Goal: Task Accomplishment & Management: Manage account settings

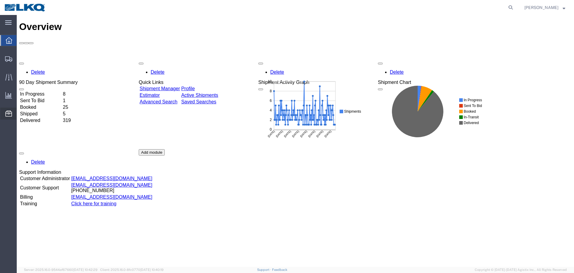
click at [0, 0] on span "Location Appointment" at bounding box center [0, 0] width 0 height 0
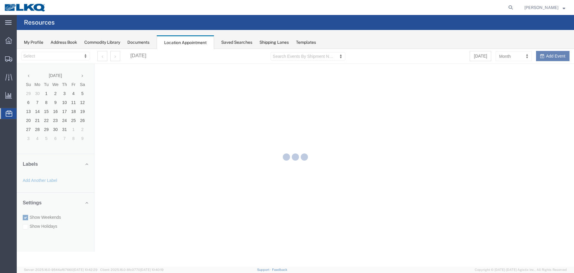
select select "28018"
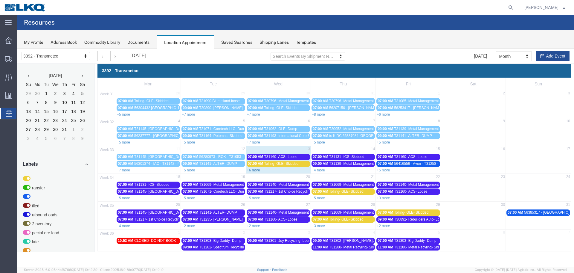
click at [256, 170] on link "+6 more" at bounding box center [253, 170] width 13 height 4
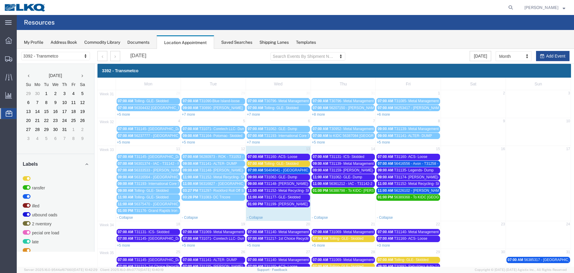
click at [268, 164] on span "Tolling- GLE- Skidded" at bounding box center [281, 163] width 34 height 4
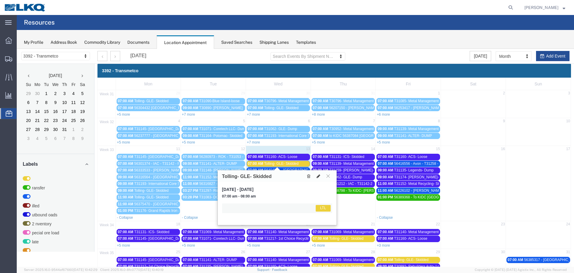
click at [319, 176] on icon at bounding box center [319, 176] width 4 height 4
select select "25"
select select "1"
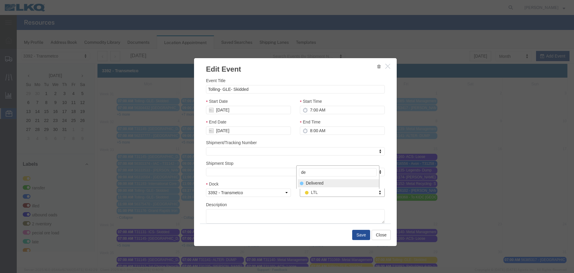
type input "de"
select select "40"
click at [359, 235] on button "Save" at bounding box center [361, 234] width 18 height 10
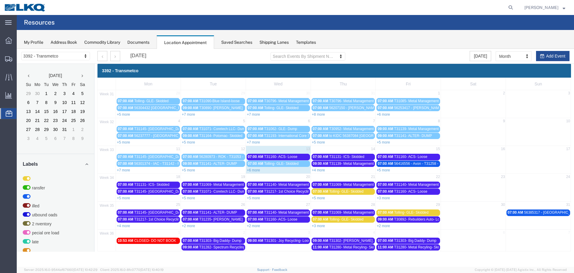
click at [252, 171] on link "+6 more" at bounding box center [253, 170] width 13 height 4
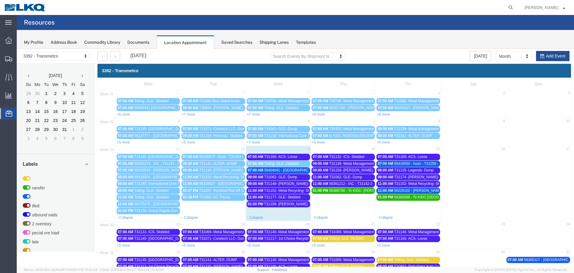
click at [266, 171] on span "56404041 - [GEOGRAPHIC_DATA] - T31259 - Palletized **WORK IN**" at bounding box center [320, 170] width 112 height 4
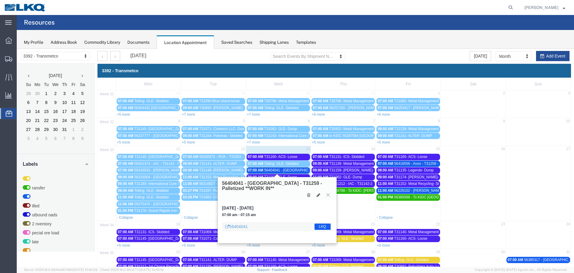
click at [328, 195] on icon at bounding box center [328, 195] width 3 height 4
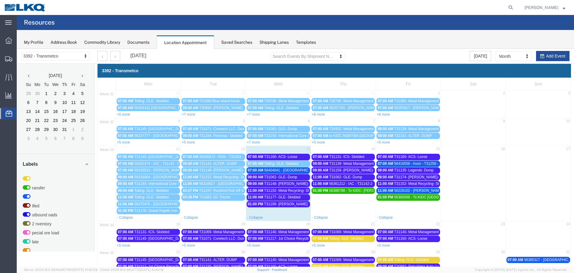
click at [288, 170] on span "56404041 - [GEOGRAPHIC_DATA] - T31259 - Palletized **WORK IN**" at bounding box center [320, 170] width 112 height 4
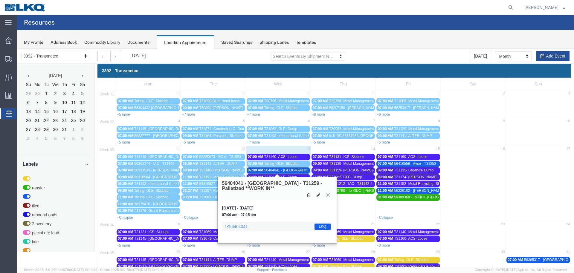
click at [319, 193] on icon at bounding box center [319, 195] width 4 height 4
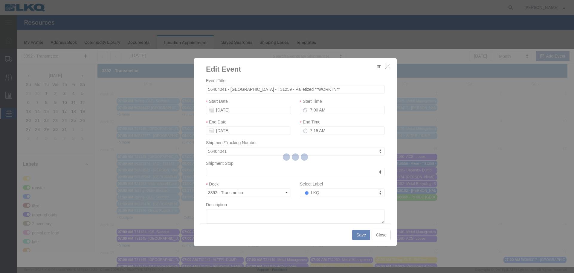
select select
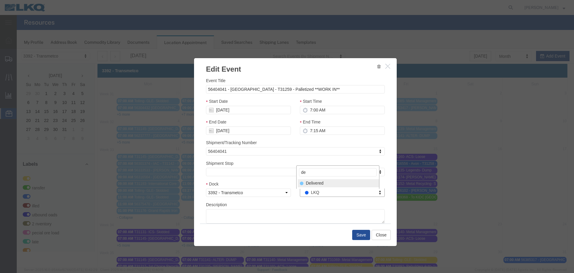
type input "de"
select select "40"
click at [358, 233] on button "Save" at bounding box center [361, 234] width 18 height 10
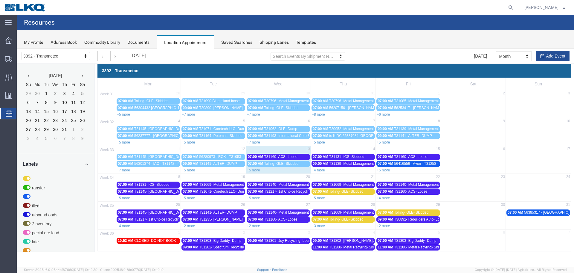
click at [249, 170] on link "+5 more" at bounding box center [253, 170] width 13 height 4
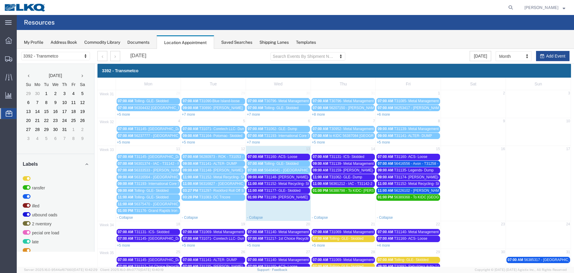
click at [282, 179] on span "T31148- [PERSON_NAME]- Skidded" at bounding box center [293, 177] width 59 height 4
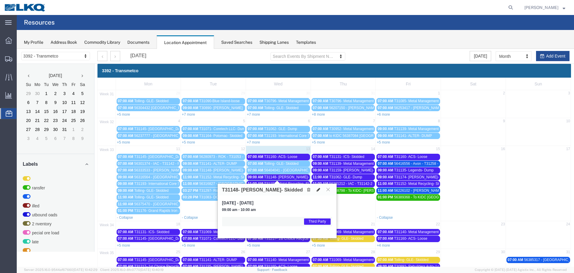
click at [320, 190] on icon at bounding box center [319, 189] width 4 height 4
select select "1"
select select "23"
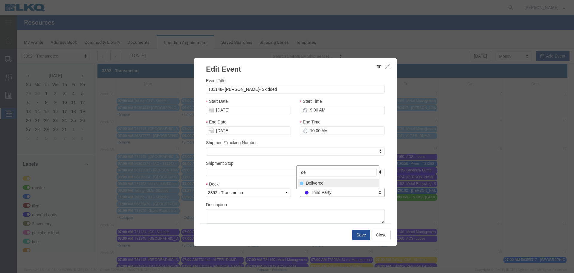
type input "de"
select select "40"
click at [365, 236] on button "Save" at bounding box center [361, 234] width 18 height 10
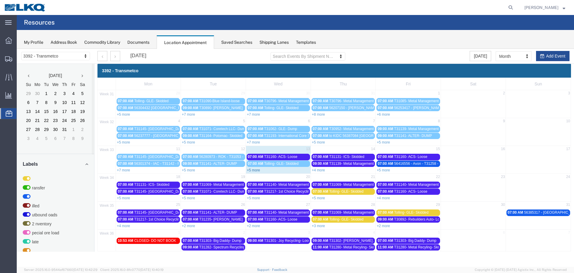
click at [257, 171] on link "+5 more" at bounding box center [253, 170] width 13 height 4
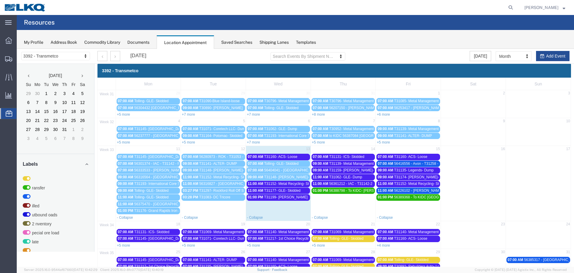
click at [279, 156] on span "T31160- ACS- Loose" at bounding box center [280, 156] width 33 height 4
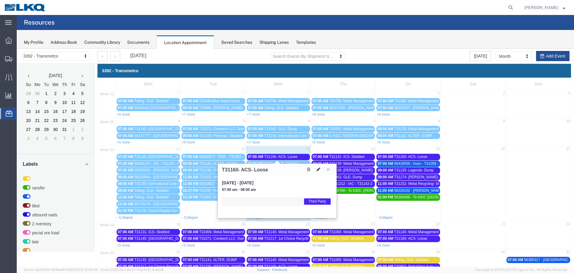
click at [317, 171] on icon at bounding box center [319, 169] width 4 height 4
select select "1"
select select "23"
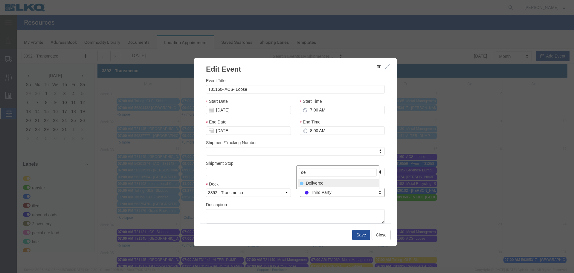
type input "de"
select select "40"
click at [358, 236] on button "Save" at bounding box center [361, 234] width 18 height 10
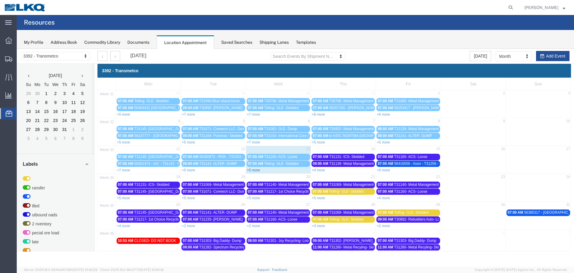
click at [258, 169] on link "+5 more" at bounding box center [253, 170] width 13 height 4
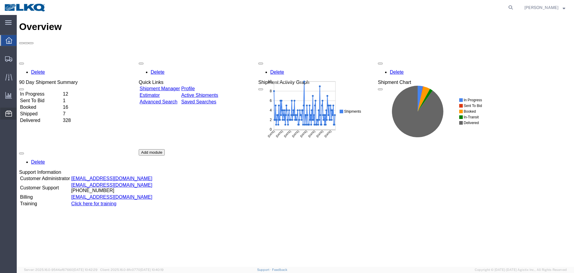
click at [0, 0] on span "Location Appointment" at bounding box center [0, 0] width 0 height 0
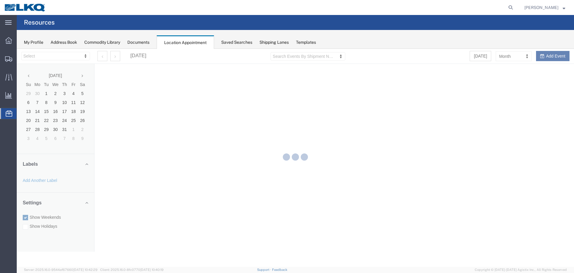
select select "28018"
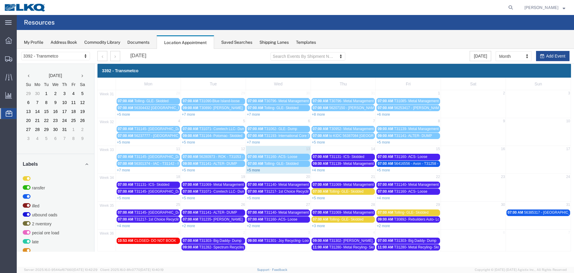
click at [256, 170] on link "+5 more" at bounding box center [253, 170] width 13 height 4
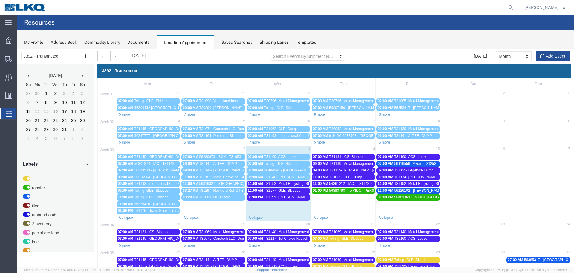
click at [274, 189] on span "T31177- GLE- Skidded" at bounding box center [282, 190] width 37 height 4
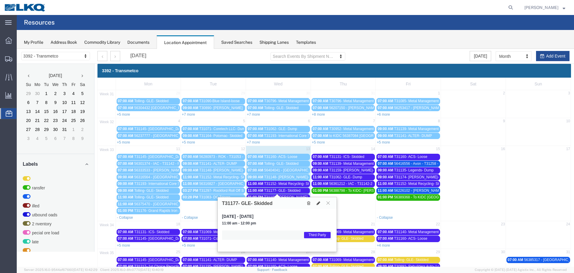
click at [319, 204] on icon at bounding box center [319, 203] width 4 height 4
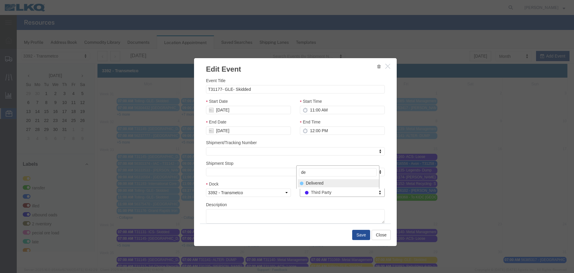
type input "de"
select select "40"
click at [356, 235] on button "Save" at bounding box center [361, 234] width 18 height 10
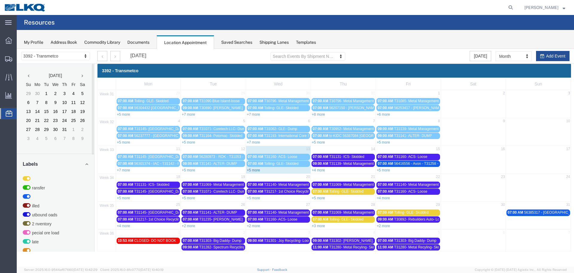
click at [256, 170] on link "+5 more" at bounding box center [253, 170] width 13 height 4
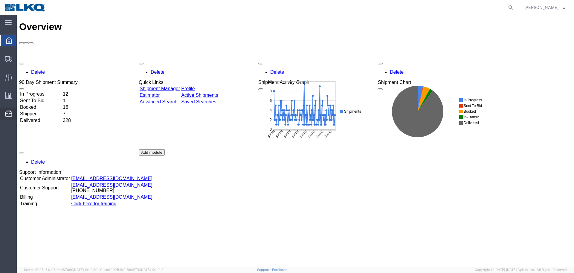
click at [0, 0] on span "Location Appointment" at bounding box center [0, 0] width 0 height 0
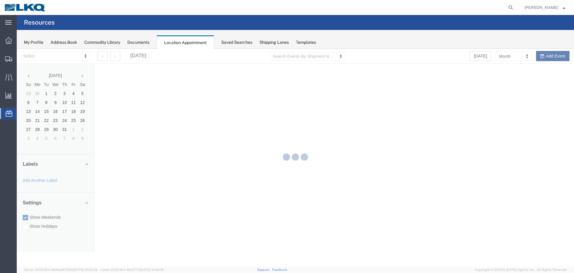
select select "28018"
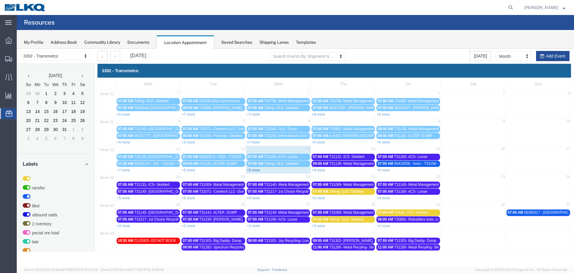
click at [259, 170] on link "+5 more" at bounding box center [253, 170] width 13 height 4
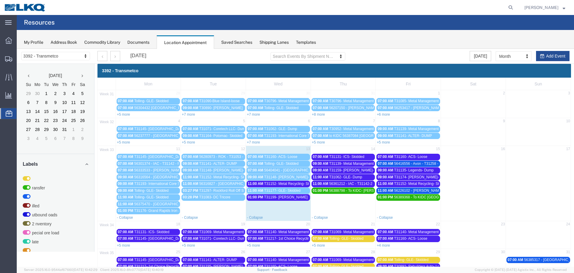
click at [369, 163] on span "T31139- Metal Management- Dump" at bounding box center [357, 163] width 56 height 4
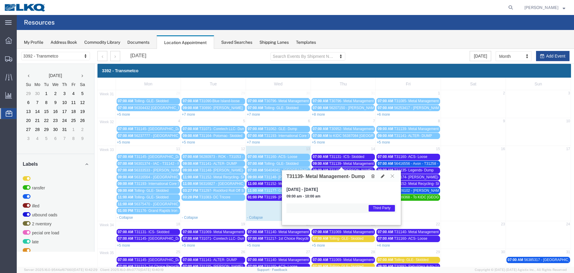
click at [392, 176] on icon at bounding box center [392, 176] width 3 height 4
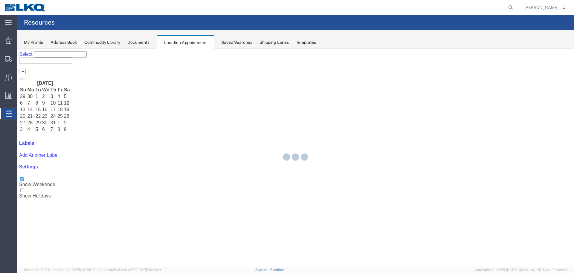
select select "28018"
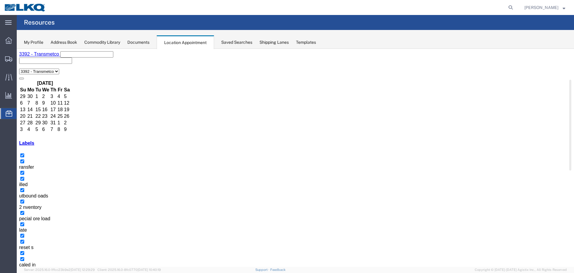
select select "1"
select select "23"
